Goal: Transaction & Acquisition: Purchase product/service

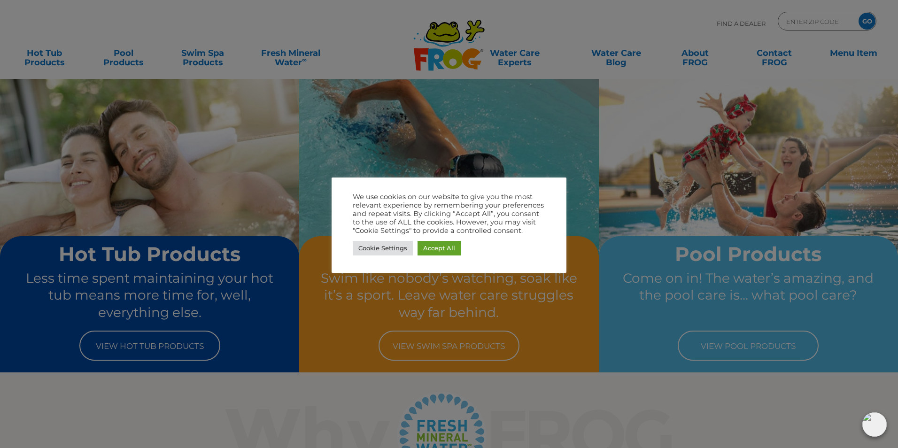
click at [115, 346] on div at bounding box center [449, 224] width 898 height 448
click at [380, 250] on link "Cookie Settings" at bounding box center [383, 248] width 60 height 15
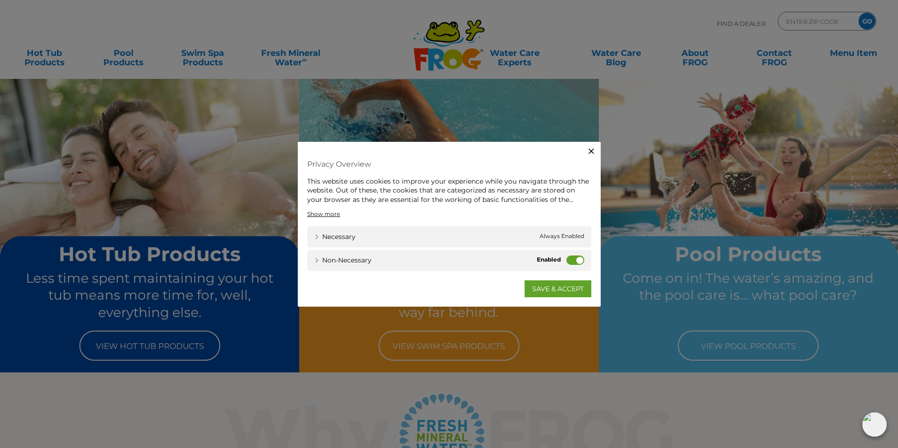
click at [592, 149] on icon "button" at bounding box center [590, 150] width 9 height 9
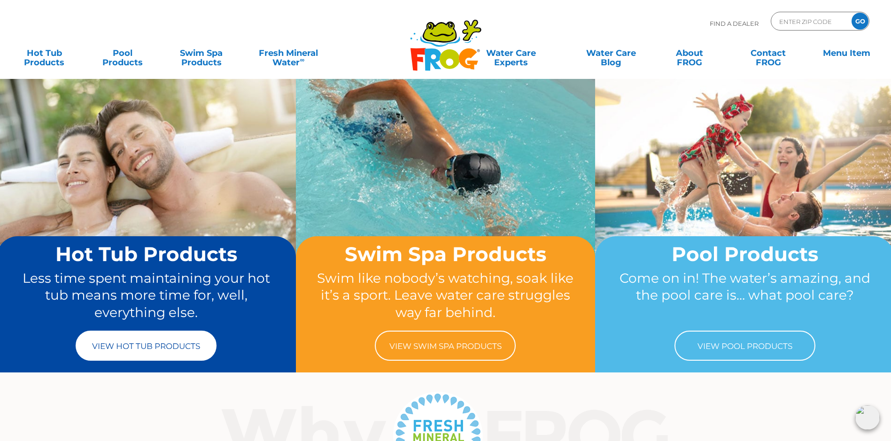
click at [172, 341] on link "View Hot Tub Products" at bounding box center [146, 346] width 141 height 30
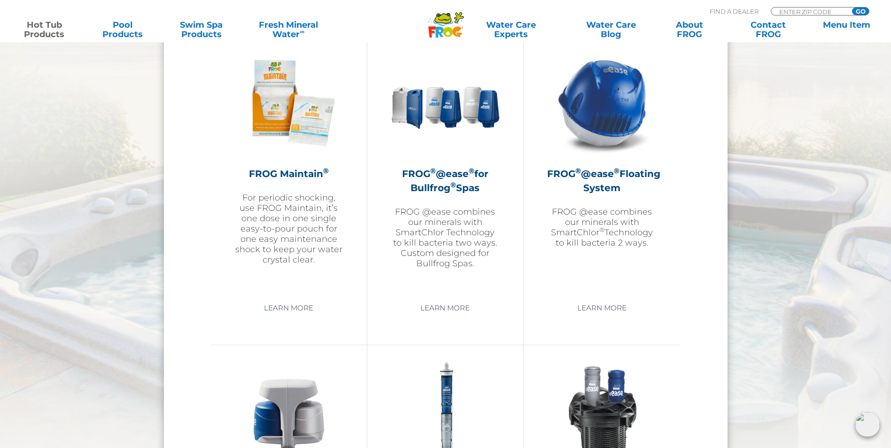
scroll to position [1040, 0]
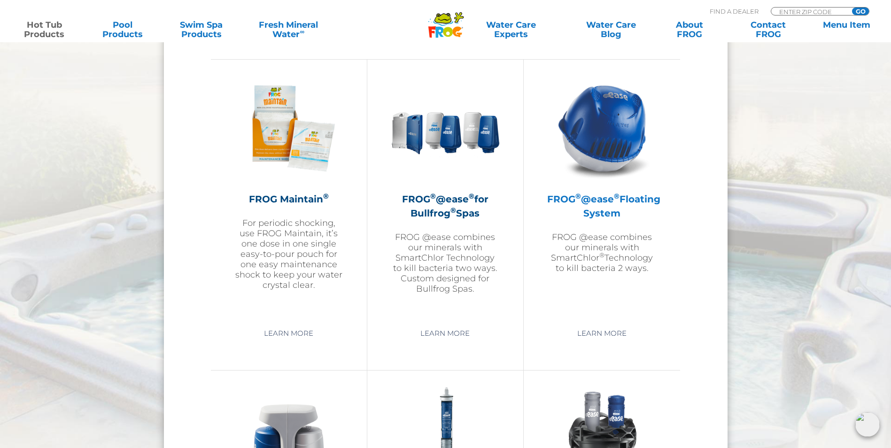
click at [614, 204] on h2 "FROG ® @ease ® Floating System" at bounding box center [601, 206] width 109 height 28
click at [582, 198] on h2 "FROG ® @ease ® Floating System" at bounding box center [601, 206] width 109 height 28
click at [595, 333] on link "Learn More" at bounding box center [601, 333] width 71 height 17
